Goal: Navigation & Orientation: Go to known website

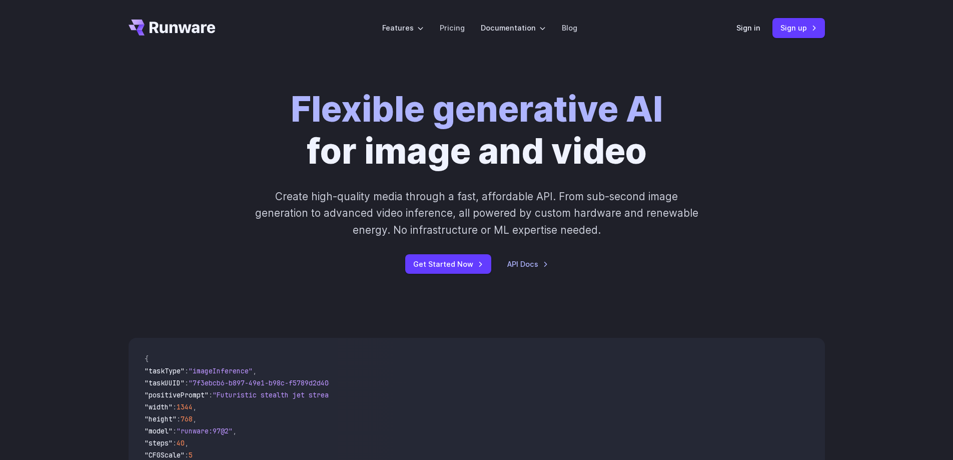
click at [170, 31] on icon "Go to /" at bounding box center [183, 28] width 66 height 12
